Goal: Task Accomplishment & Management: Manage account settings

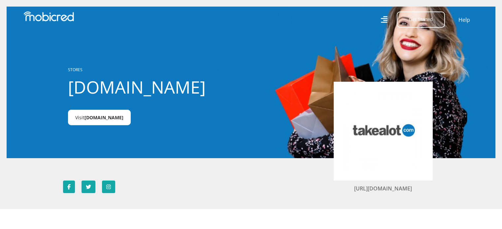
click at [102, 116] on span "Takealot.credit" at bounding box center [103, 117] width 39 height 6
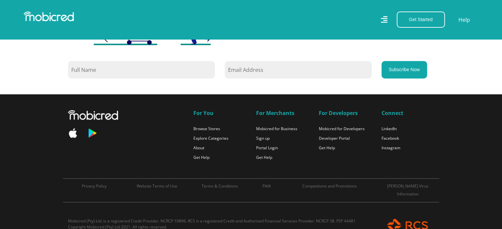
scroll to position [615, 0]
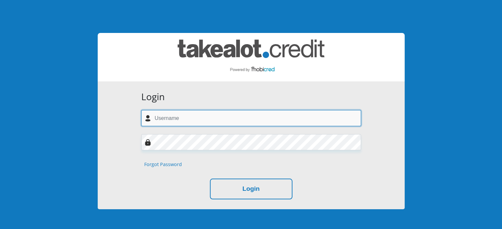
click at [218, 121] on input "text" at bounding box center [251, 118] width 220 height 16
type input "[EMAIL_ADDRESS][DOMAIN_NAME]"
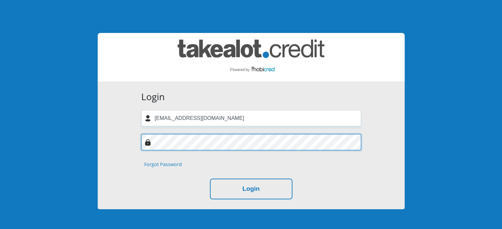
click at [210, 179] on button "Login" at bounding box center [251, 189] width 82 height 21
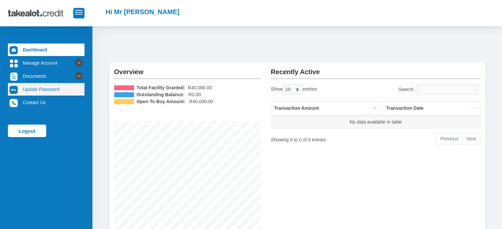
click at [67, 89] on link "Update Password" at bounding box center [46, 89] width 77 height 13
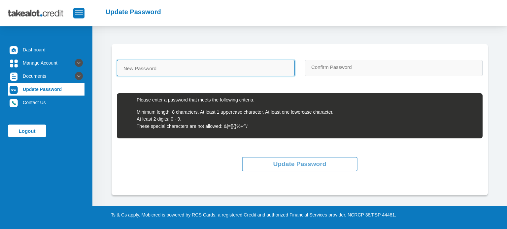
click at [192, 66] on input "New Password" at bounding box center [206, 68] width 178 height 16
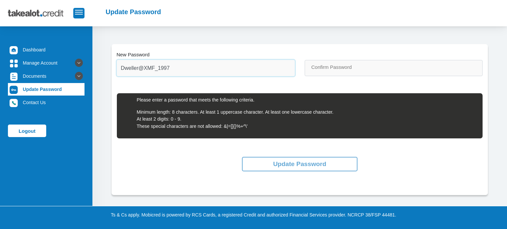
type input "Dweller@XMF_1997"
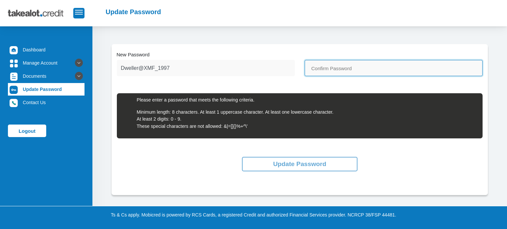
click at [350, 65] on input "Confirm Password" at bounding box center [393, 68] width 178 height 16
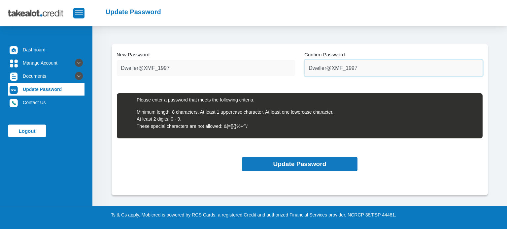
type input "Dweller@XMF_1997"
click at [313, 169] on button "Update Password" at bounding box center [299, 164] width 115 height 15
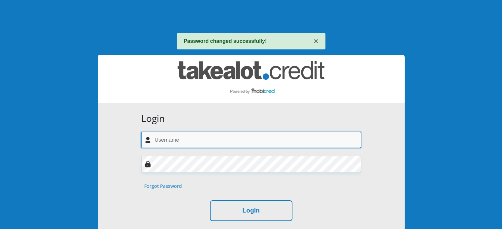
click at [168, 141] on input "text" at bounding box center [251, 140] width 220 height 16
type input "xferreira48@gmail.com"
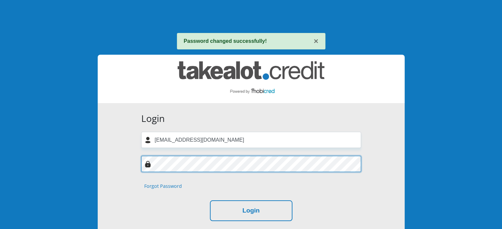
click at [210, 201] on button "Login" at bounding box center [251, 211] width 82 height 21
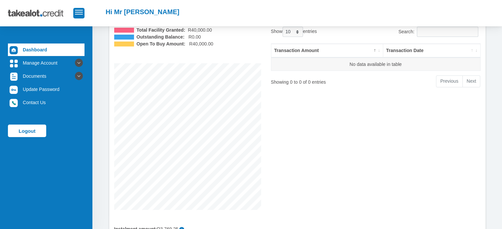
scroll to position [124, 0]
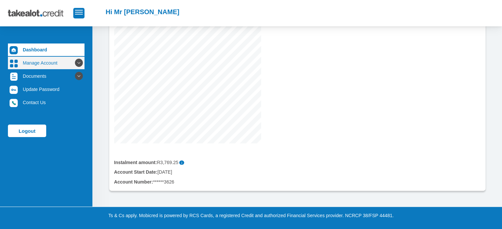
click at [73, 62] on icon at bounding box center [78, 62] width 11 height 11
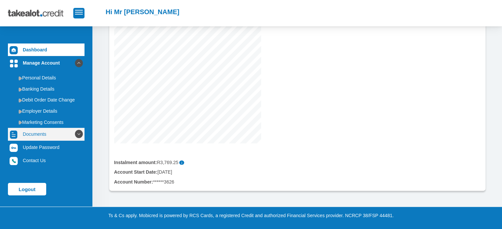
click at [73, 134] on icon at bounding box center [78, 134] width 11 height 11
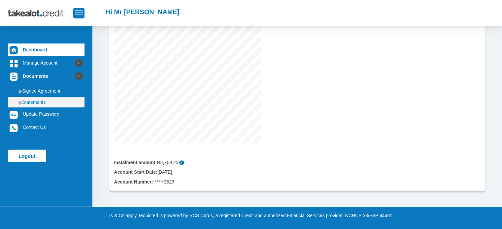
click at [56, 104] on link "Statements" at bounding box center [46, 102] width 77 height 11
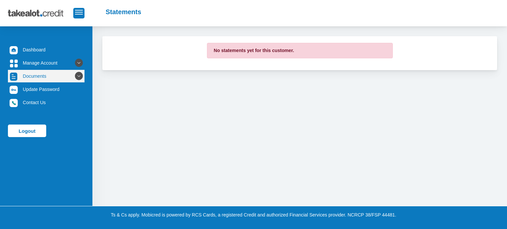
click at [77, 76] on icon at bounding box center [78, 76] width 11 height 11
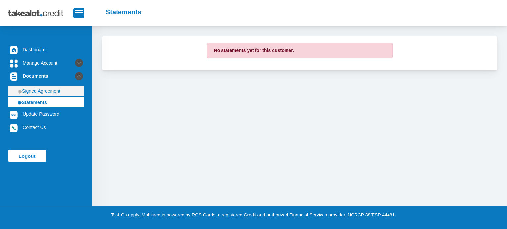
click at [61, 89] on link "Signed Agreement" at bounding box center [46, 91] width 77 height 11
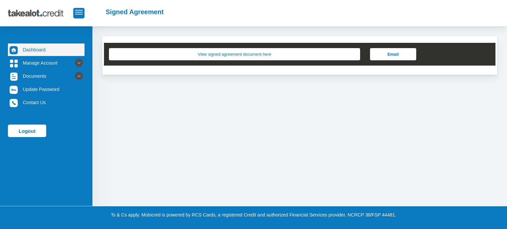
click at [32, 47] on link "Dashboard" at bounding box center [46, 50] width 77 height 13
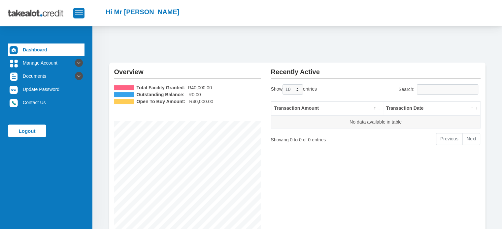
drag, startPoint x: 29, startPoint y: 132, endPoint x: 38, endPoint y: 111, distance: 23.3
click at [29, 132] on link "Logout" at bounding box center [27, 131] width 38 height 13
